Goal: Navigation & Orientation: Find specific page/section

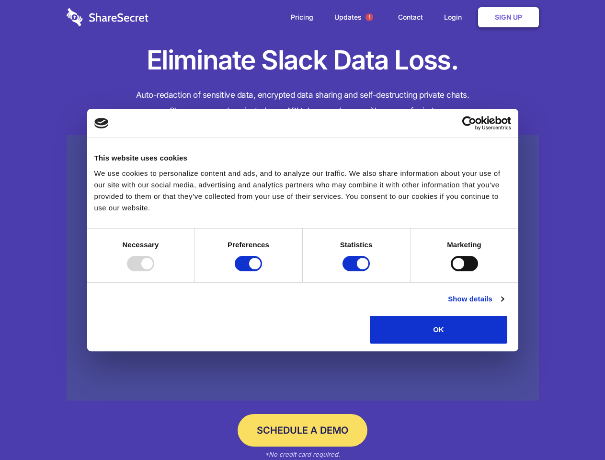
click at [154, 271] on div at bounding box center [140, 263] width 27 height 15
click at [262, 271] on input "Preferences" at bounding box center [248, 263] width 27 height 15
checkbox input "false"
click at [357, 271] on input "Statistics" at bounding box center [356, 263] width 27 height 15
checkbox input "false"
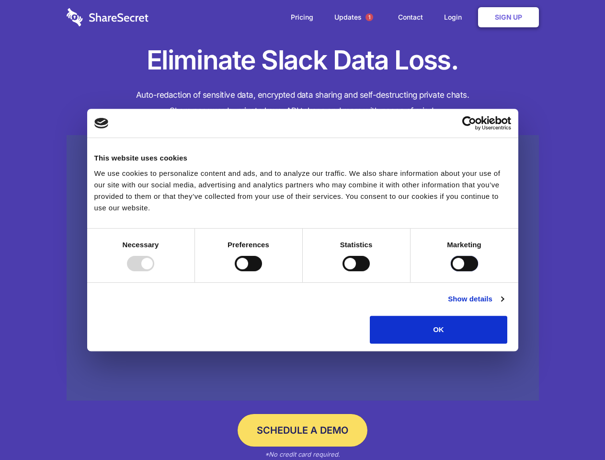
click at [451, 271] on input "Marketing" at bounding box center [464, 263] width 27 height 15
checkbox input "true"
click at [504, 305] on link "Show details" at bounding box center [476, 299] width 56 height 12
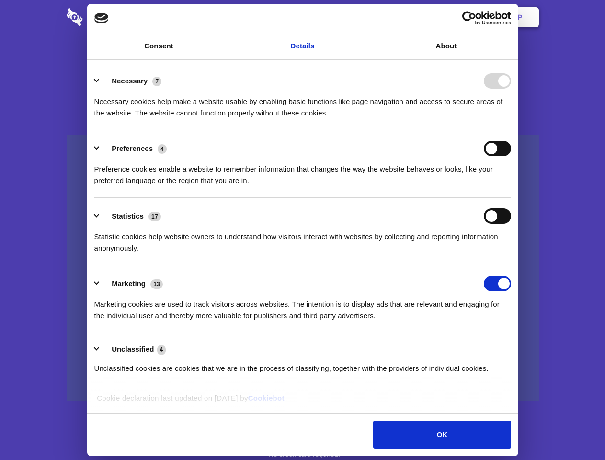
click at [511, 130] on li "Necessary 7 Necessary cookies help make a website usable by enabling basic func…" at bounding box center [302, 97] width 417 height 68
click at [369, 17] on span "1" at bounding box center [370, 17] width 8 height 8
